Goal: Find specific fact: Find specific fact

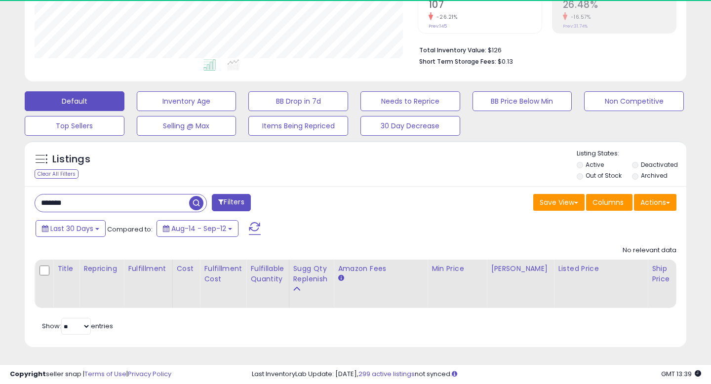
scroll to position [202, 382]
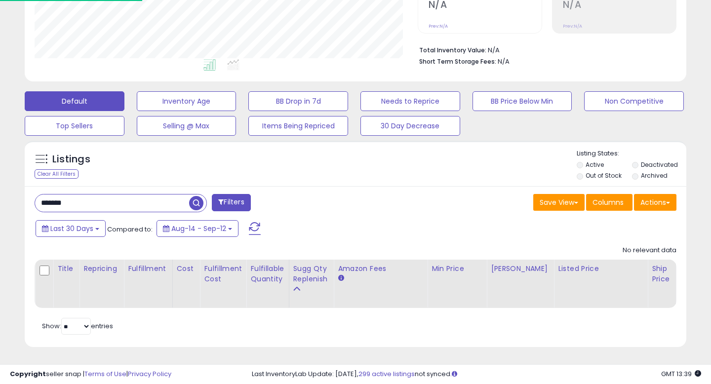
click at [53, 205] on input "*******" at bounding box center [112, 202] width 154 height 17
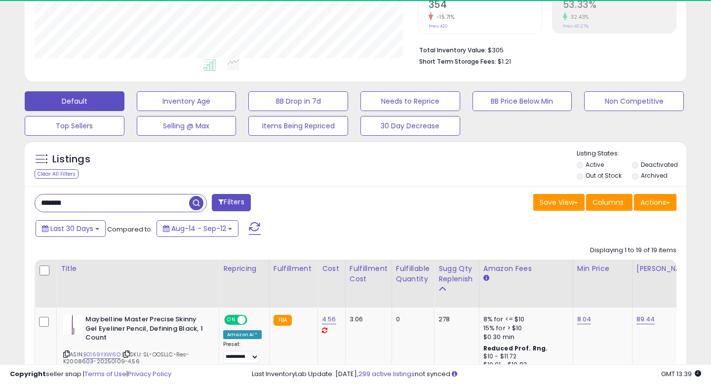
type input "*******"
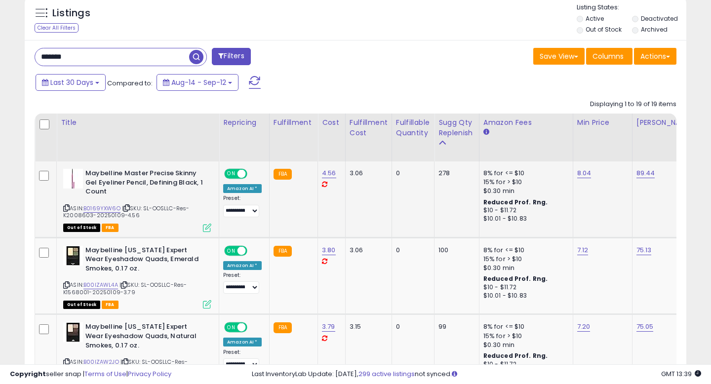
click at [77, 214] on span "| SKU: SL-OOSLLC-Res-K2008603-20250109-4.56" at bounding box center [126, 211] width 126 height 15
copy span "K2008603"
click at [63, 284] on icon at bounding box center [66, 284] width 6 height 5
click at [65, 210] on icon at bounding box center [66, 207] width 6 height 5
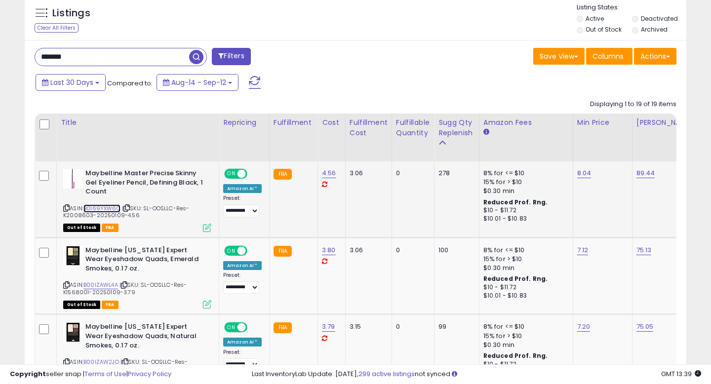
click at [104, 206] on link "B0169YXW6O" at bounding box center [101, 208] width 37 height 8
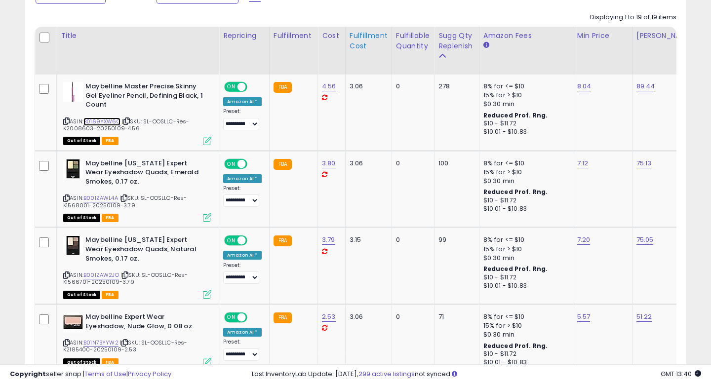
scroll to position [465, 0]
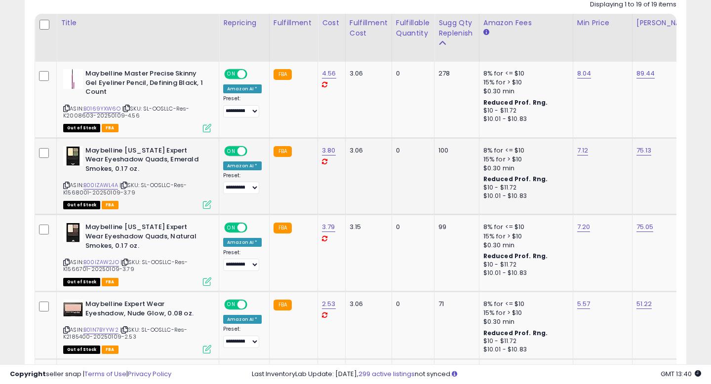
click at [66, 185] on icon at bounding box center [66, 185] width 6 height 5
click at [66, 261] on icon at bounding box center [66, 262] width 6 height 5
